Goal: Find specific page/section: Find specific page/section

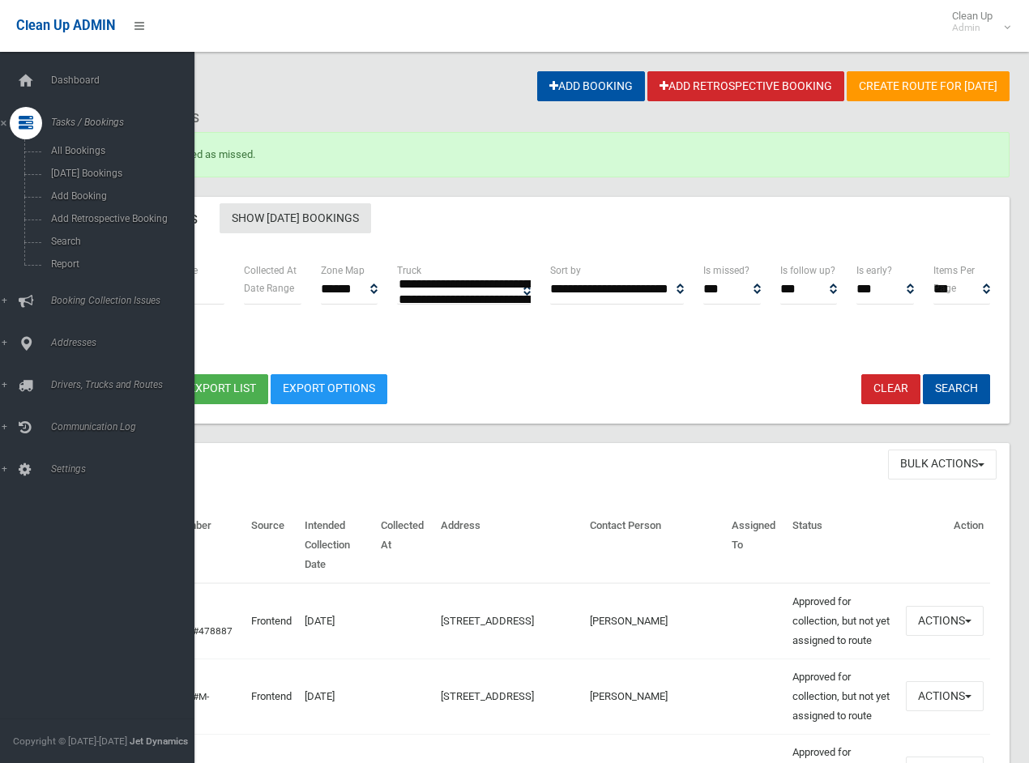
select select
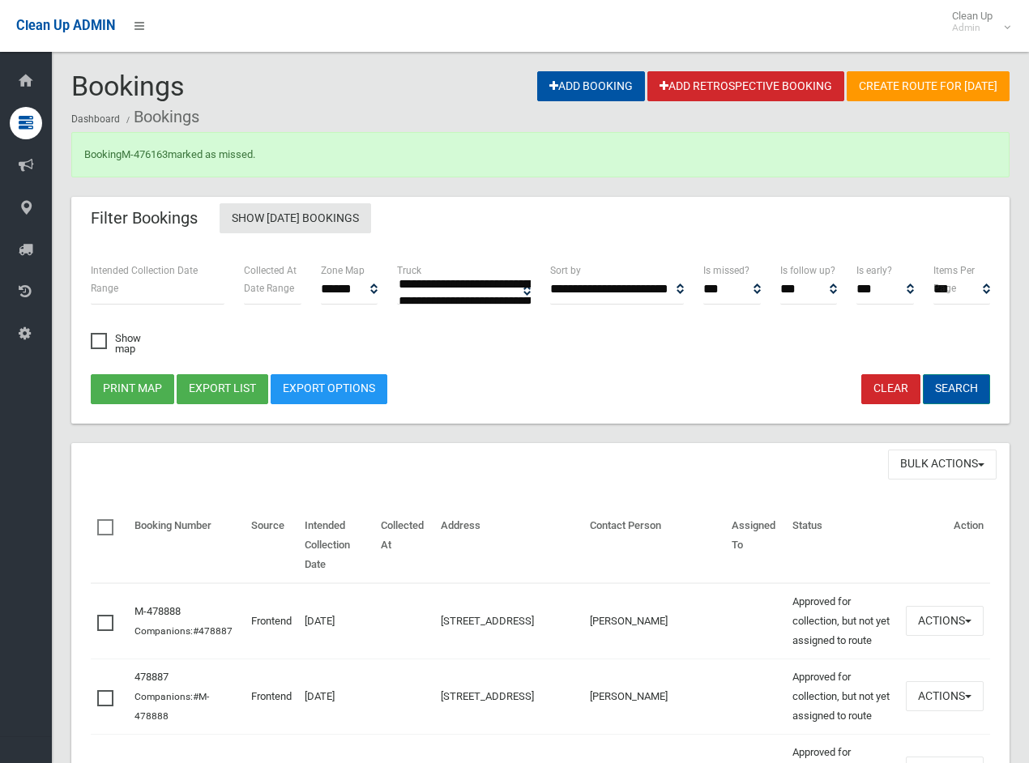
click at [965, 383] on button "Search" at bounding box center [956, 389] width 67 height 30
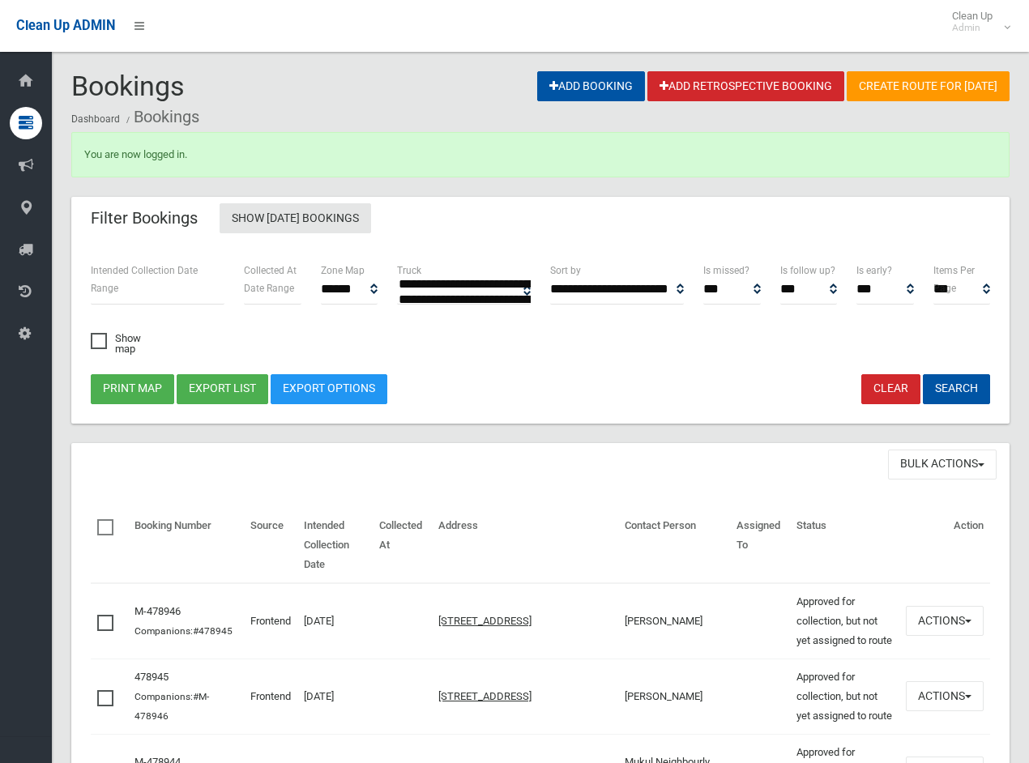
select select
click at [953, 392] on button "Search" at bounding box center [956, 389] width 67 height 30
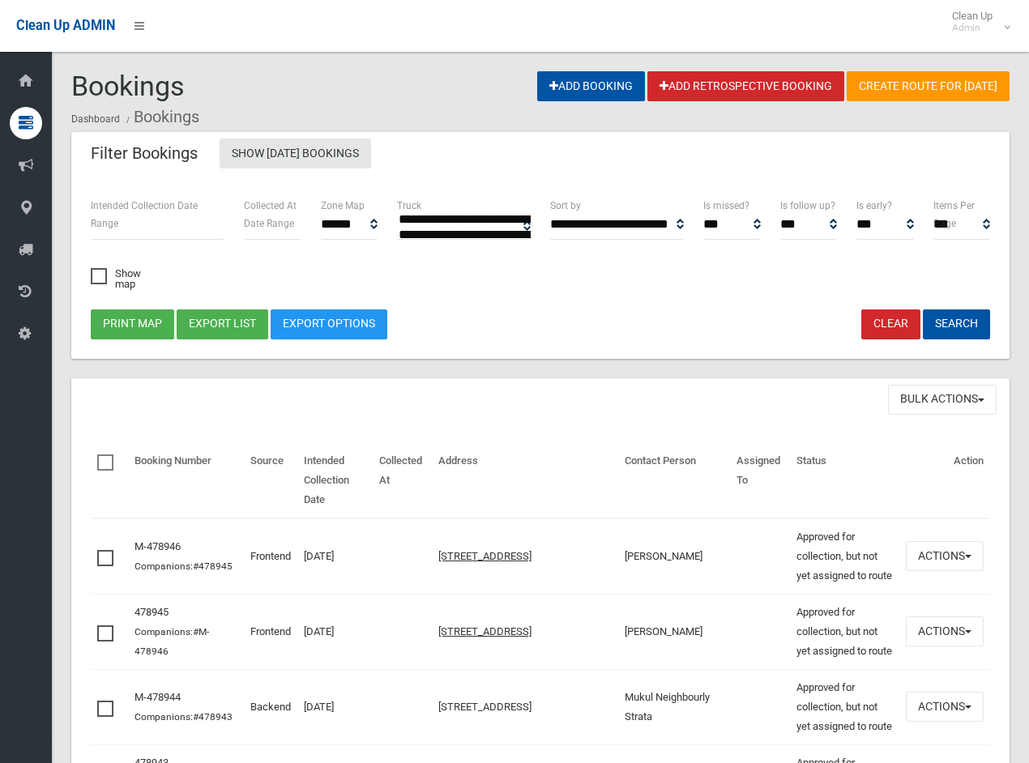
select select
click at [971, 323] on button "Search" at bounding box center [956, 325] width 67 height 30
select select
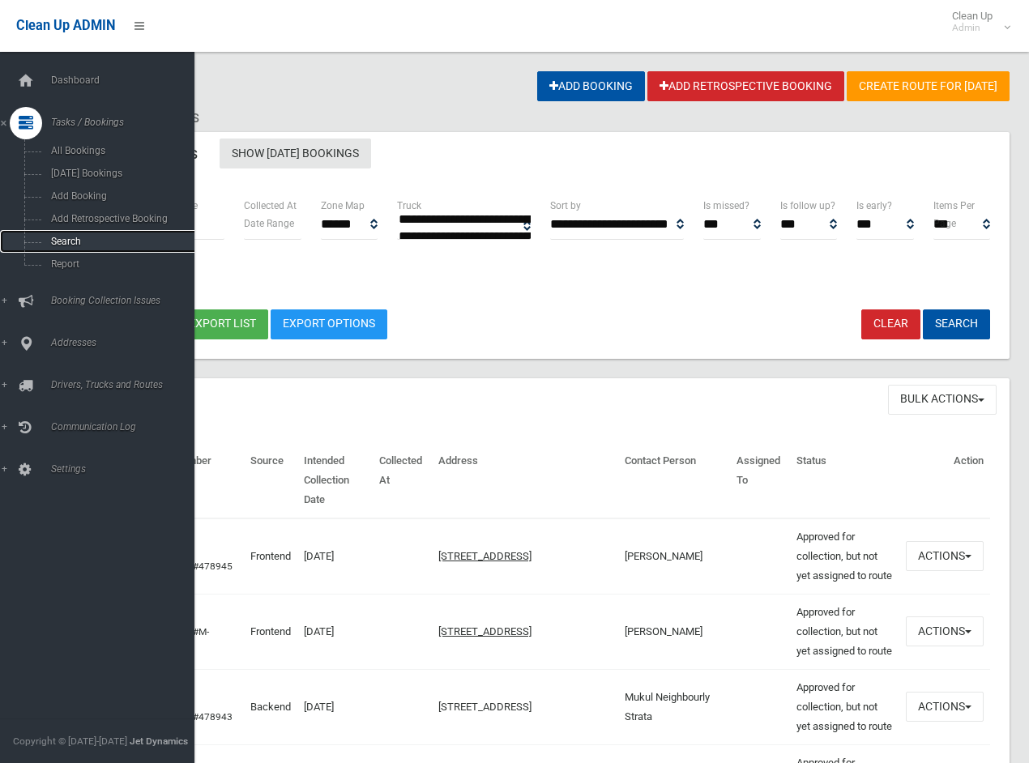
click at [60, 246] on span "Search" at bounding box center [120, 241] width 148 height 11
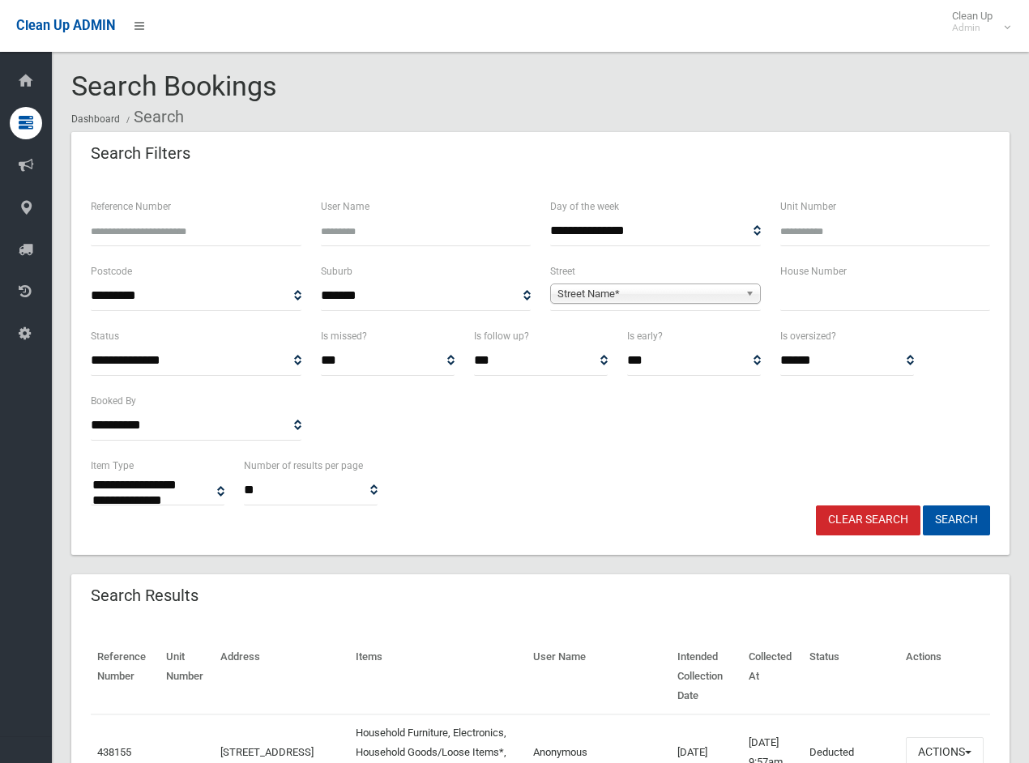
select select
click at [851, 289] on input "text" at bounding box center [885, 296] width 211 height 30
type input "**"
click at [612, 289] on span "Street Name*" at bounding box center [649, 293] width 182 height 19
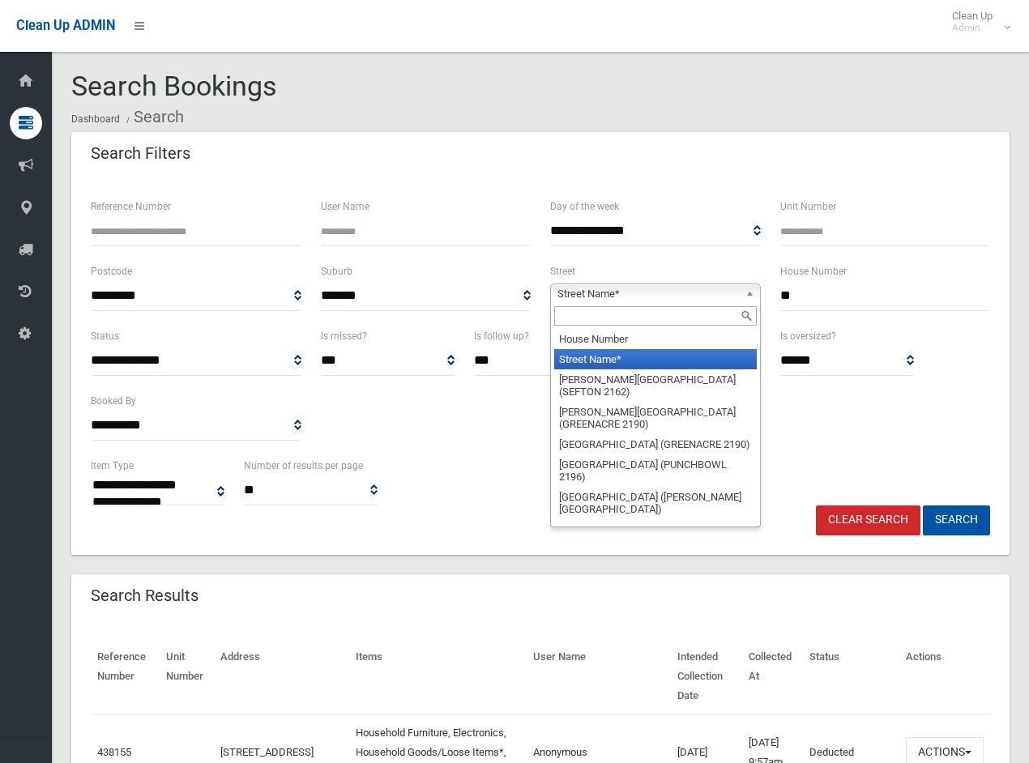
click at [597, 313] on input "text" at bounding box center [655, 315] width 203 height 19
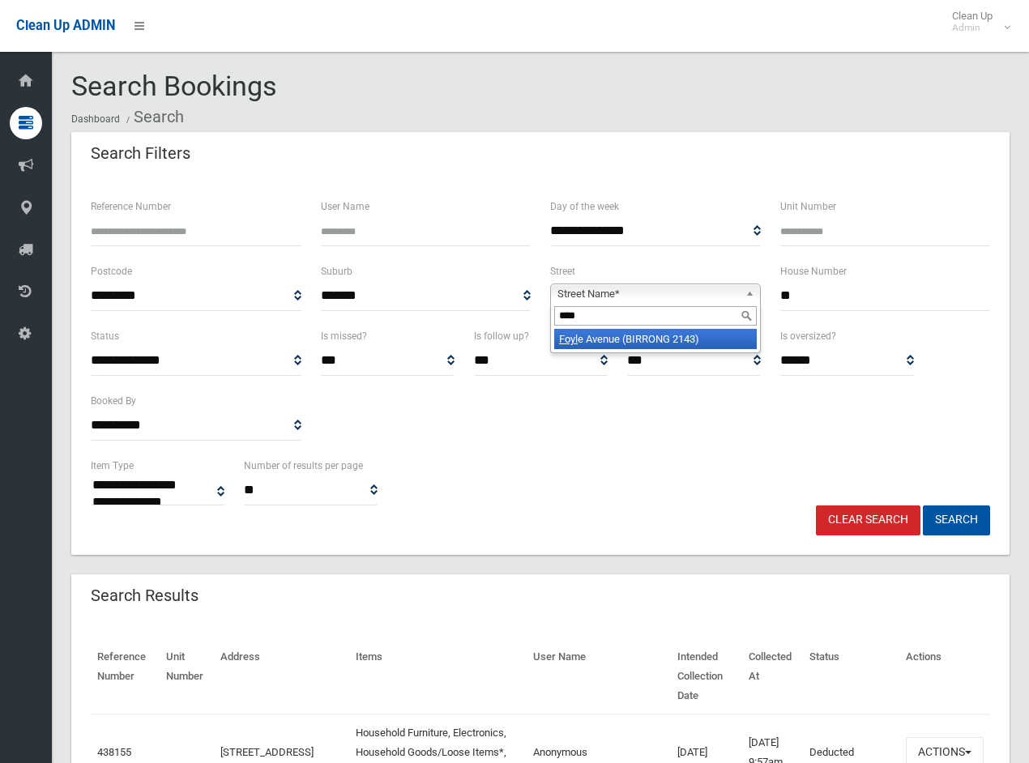
type input "****"
click at [609, 340] on li "Foyl e Avenue (BIRRONG 2143)" at bounding box center [655, 339] width 203 height 20
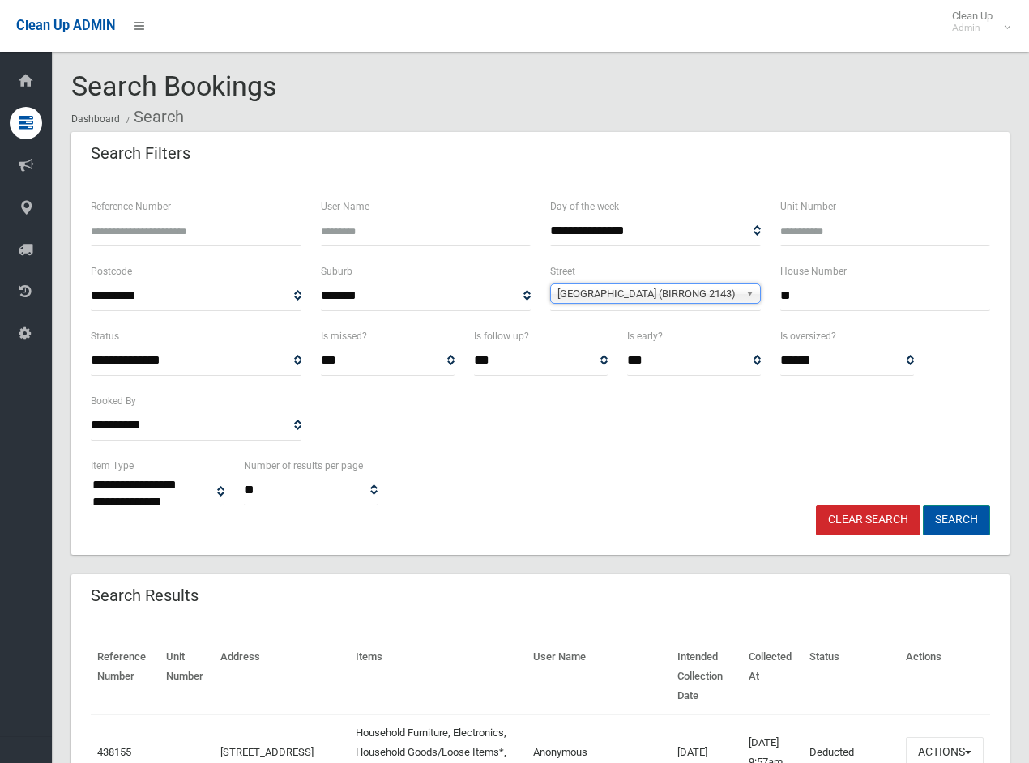
click at [965, 519] on button "Search" at bounding box center [956, 521] width 67 height 30
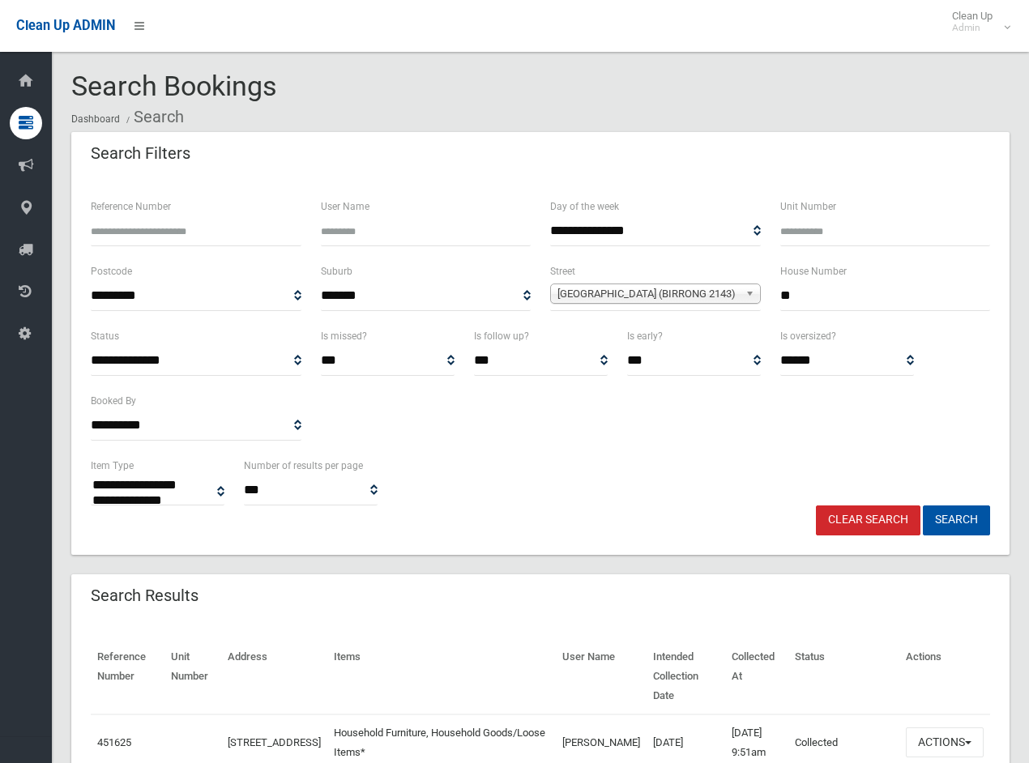
select select
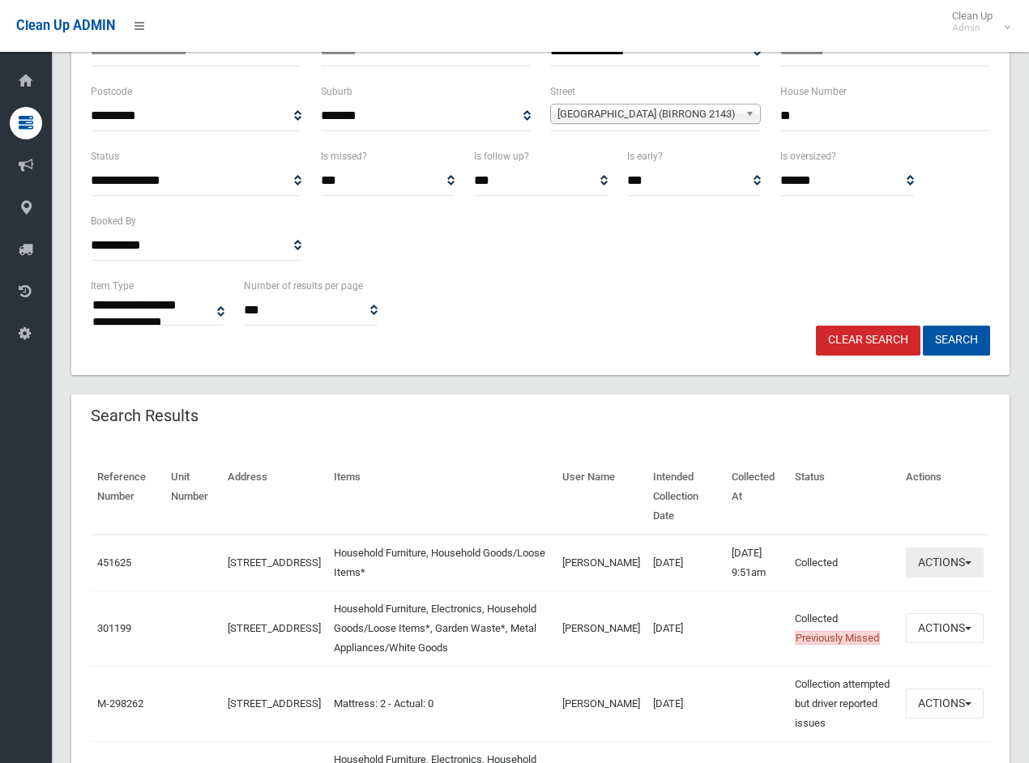
click at [932, 548] on button "Actions" at bounding box center [945, 563] width 78 height 30
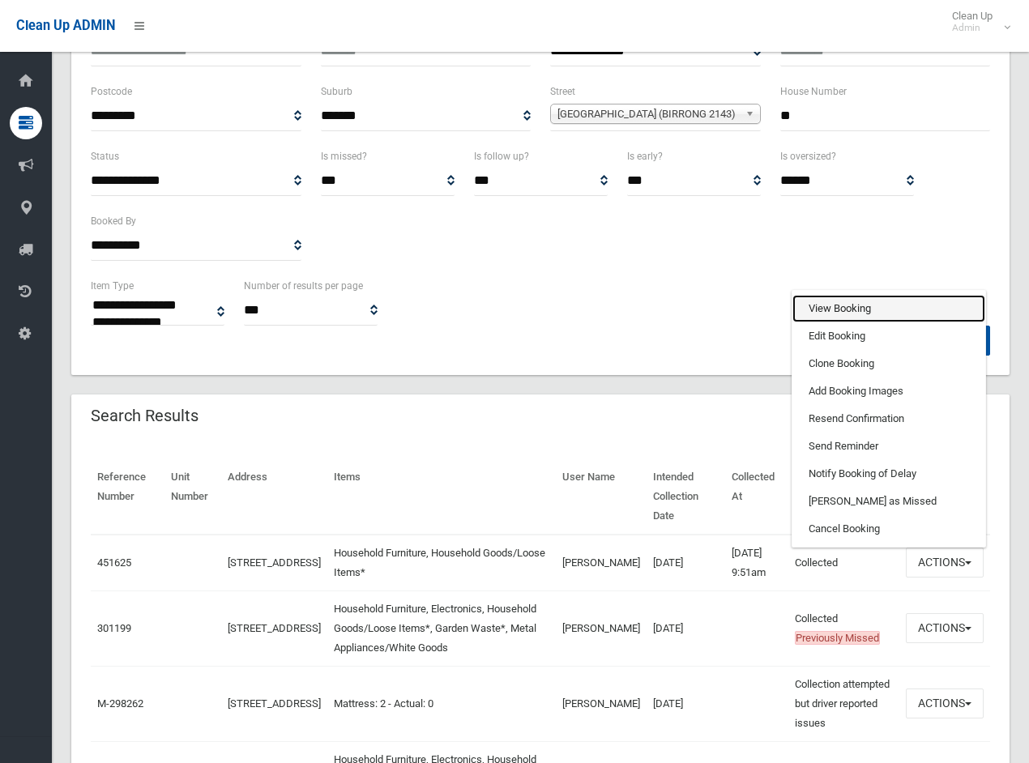
click at [841, 296] on link "View Booking" at bounding box center [889, 309] width 193 height 28
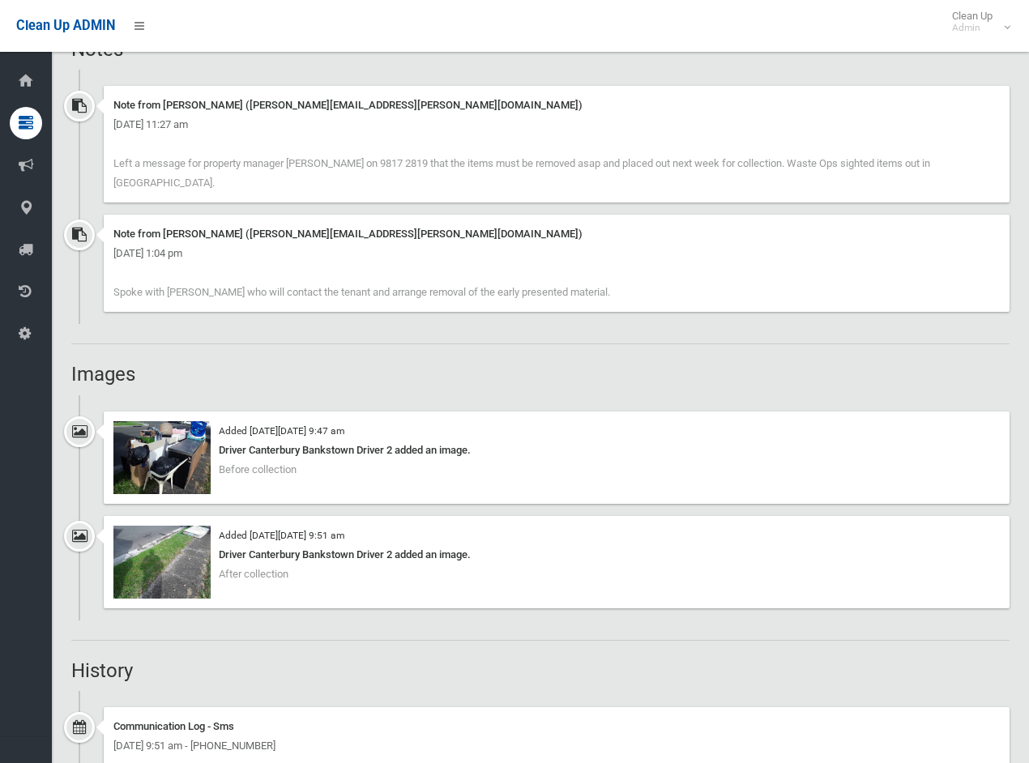
scroll to position [1135, 0]
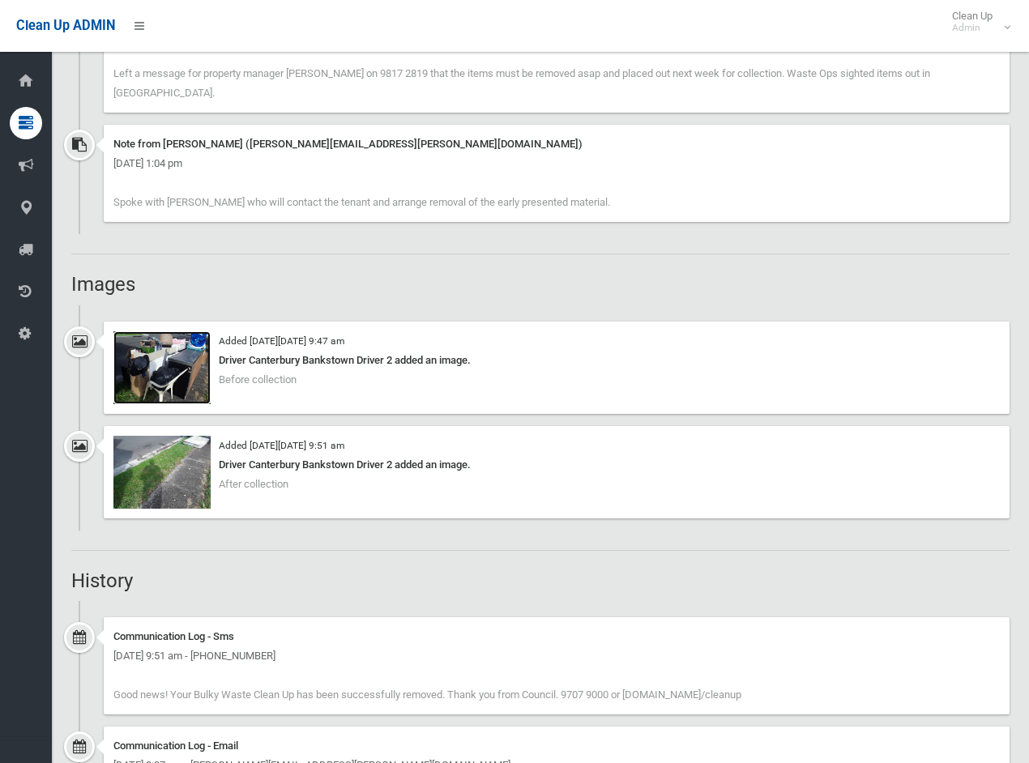
click at [166, 357] on img at bounding box center [161, 367] width 97 height 73
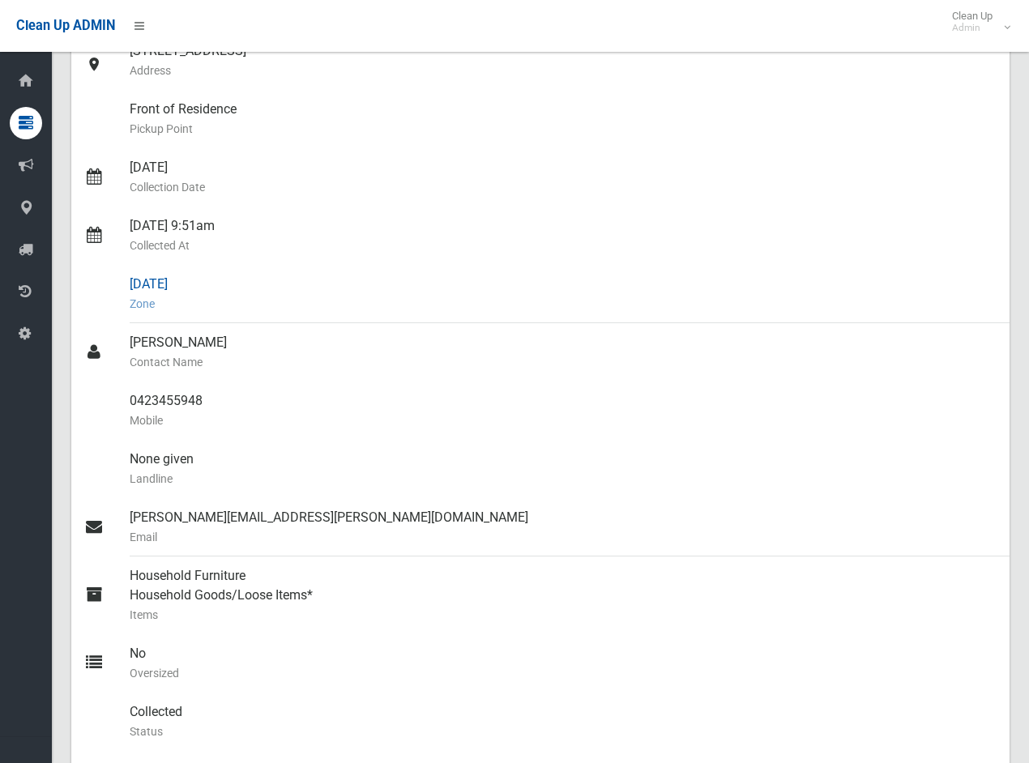
scroll to position [0, 0]
